Goal: Task Accomplishment & Management: Use online tool/utility

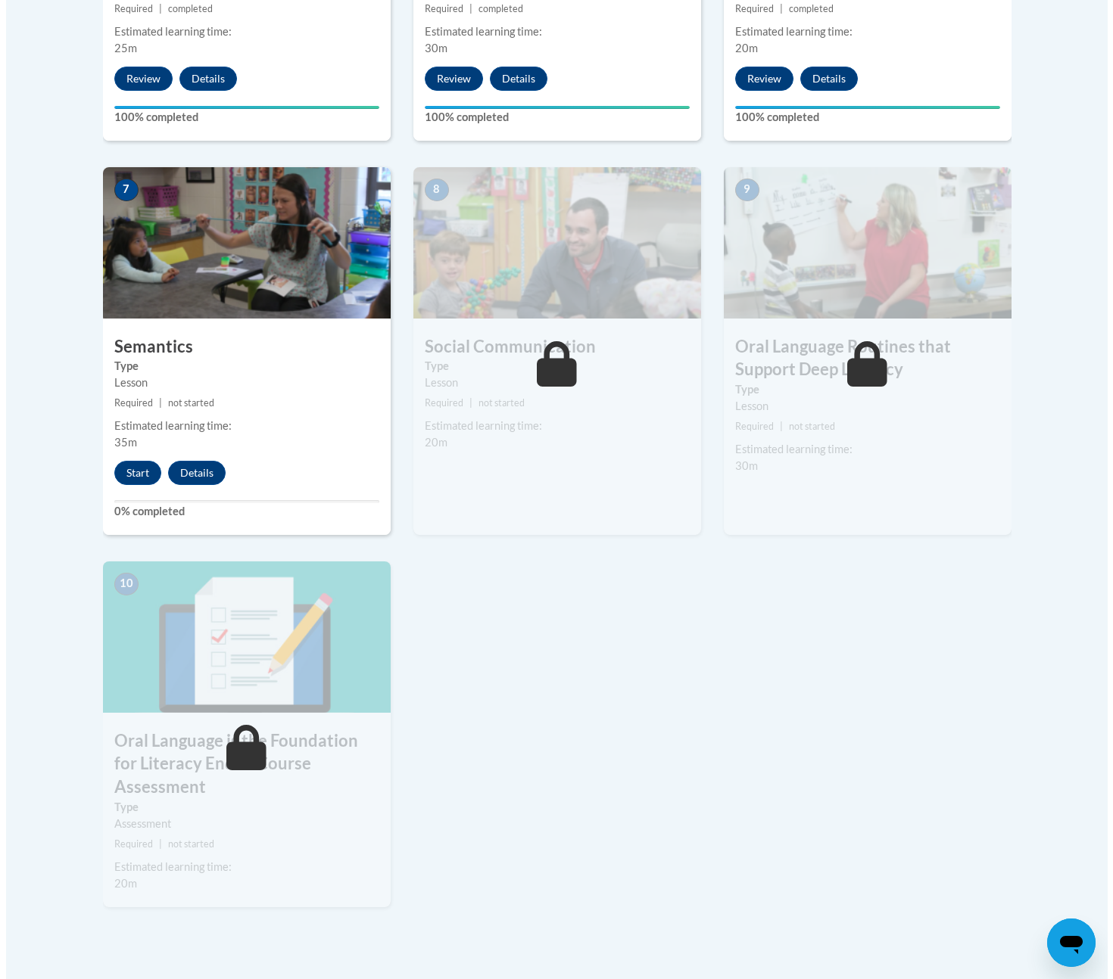
scroll to position [1176, 0]
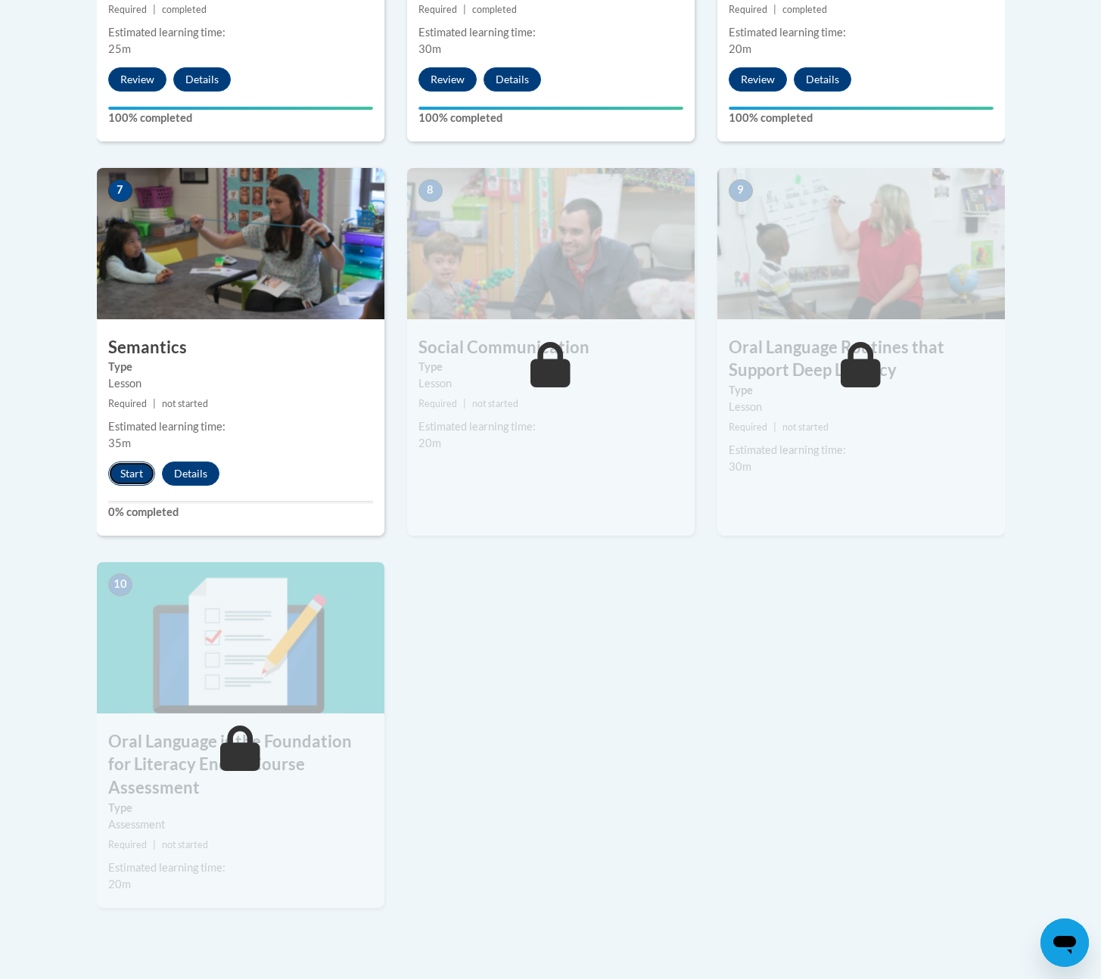
click at [132, 481] on button "Start" at bounding box center [131, 474] width 47 height 24
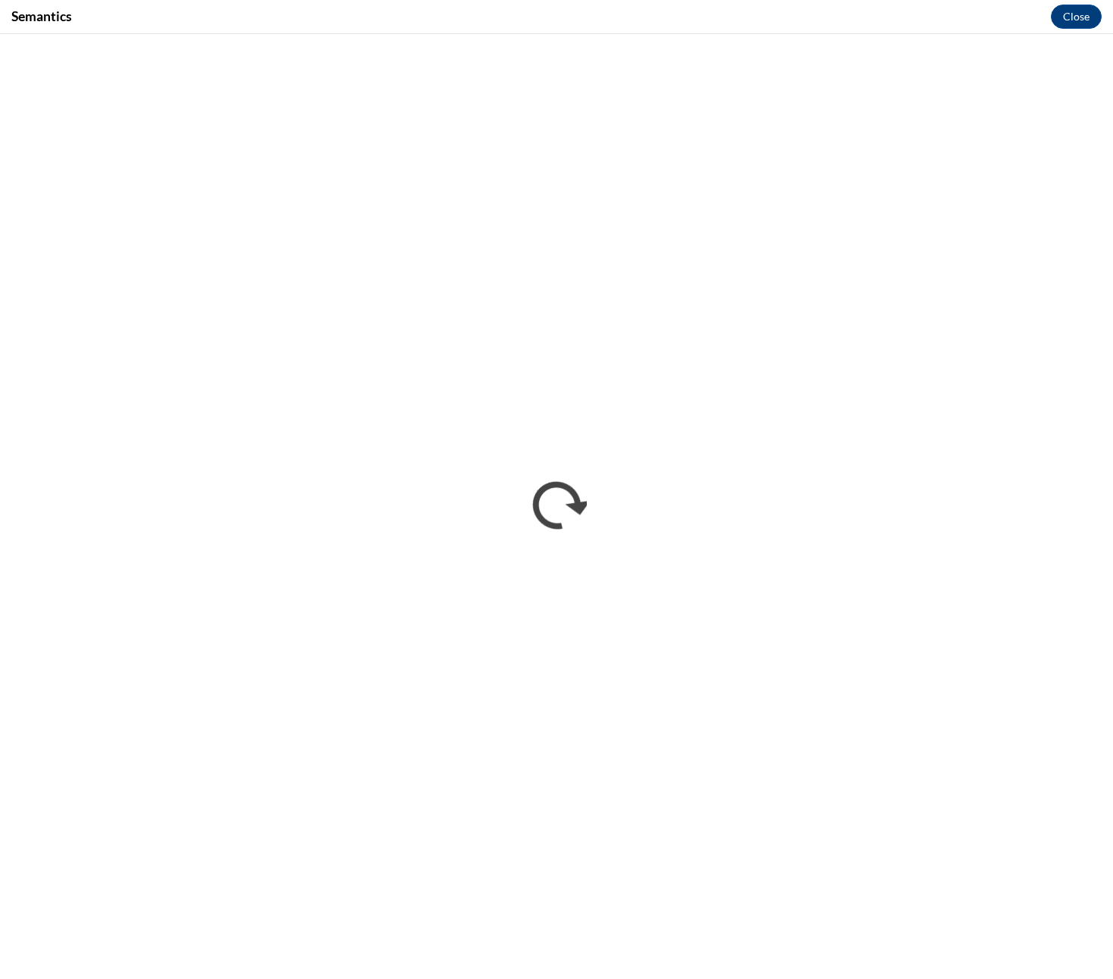
scroll to position [0, 0]
